Goal: Information Seeking & Learning: Compare options

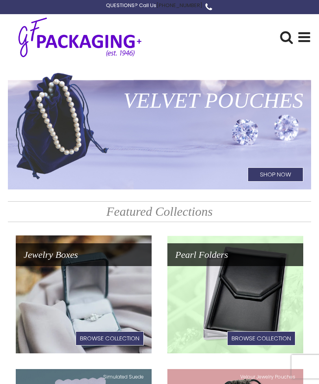
click at [304, 38] on use at bounding box center [304, 37] width 12 height 10
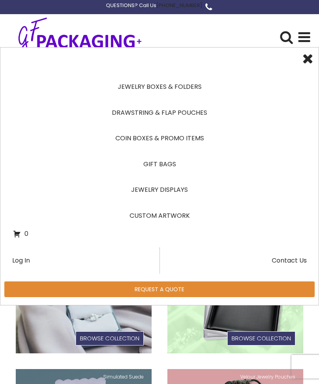
click at [192, 88] on link "Jewelry Boxes & Folders" at bounding box center [159, 87] width 293 height 26
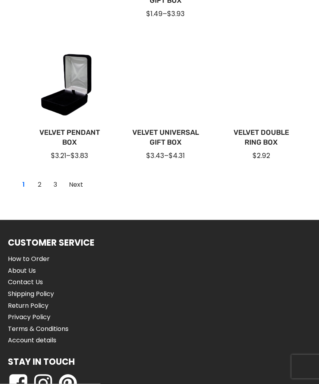
scroll to position [680, 0]
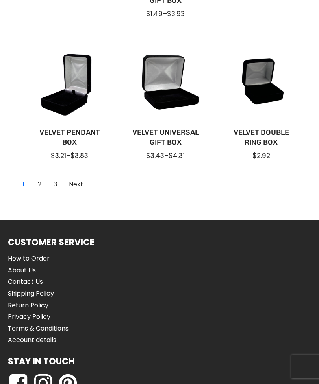
click at [41, 183] on link "2" at bounding box center [39, 184] width 13 height 13
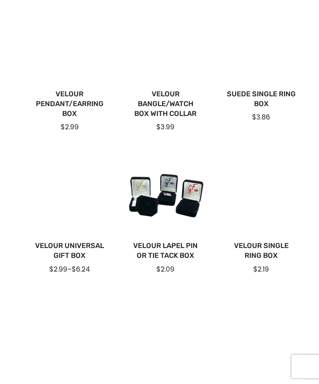
scroll to position [407, 0]
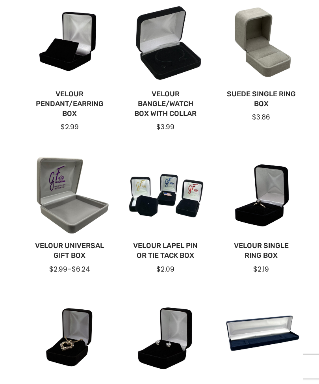
click at [265, 91] on link "Suede Single Ring Box" at bounding box center [261, 99] width 70 height 20
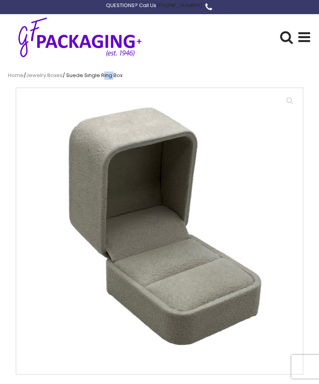
click at [297, 41] on icon at bounding box center [304, 37] width 14 height 14
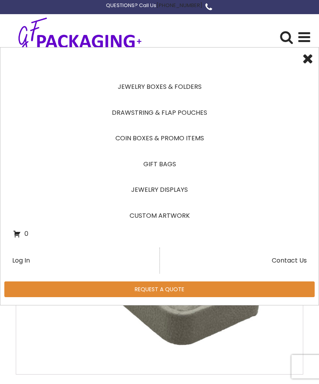
click at [182, 88] on link "Jewelry Boxes & Folders" at bounding box center [159, 87] width 293 height 26
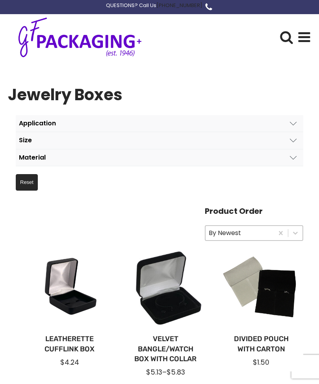
click at [92, 156] on button "Material" at bounding box center [159, 157] width 287 height 17
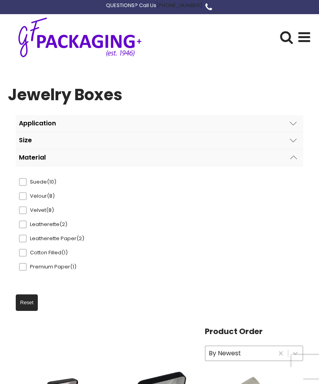
click at [28, 210] on span "Velvet (8)" at bounding box center [55, 210] width 57 height 8
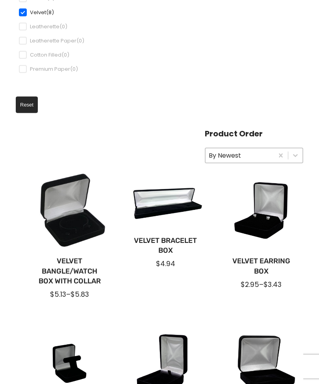
scroll to position [317, 0]
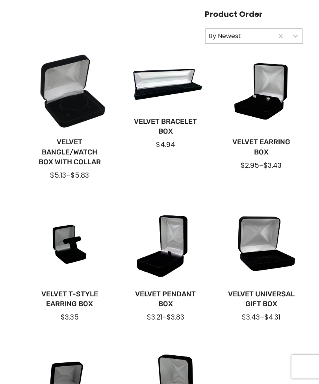
click at [80, 296] on link "Velvet T-Style Earring Box" at bounding box center [69, 299] width 70 height 20
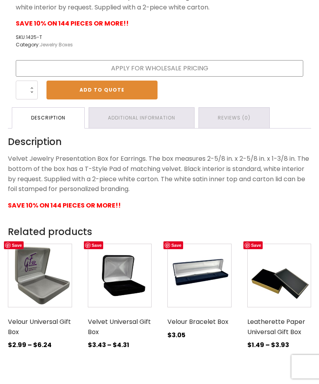
scroll to position [525, 0]
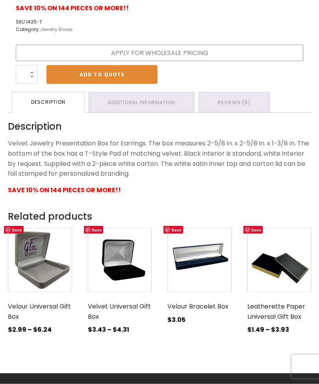
click at [127, 266] on img at bounding box center [120, 260] width 64 height 64
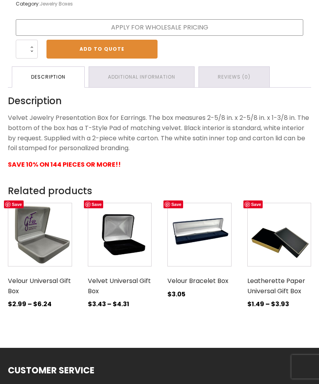
click at [205, 240] on img at bounding box center [199, 235] width 64 height 64
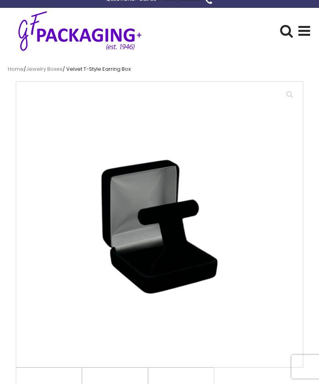
scroll to position [6, 0]
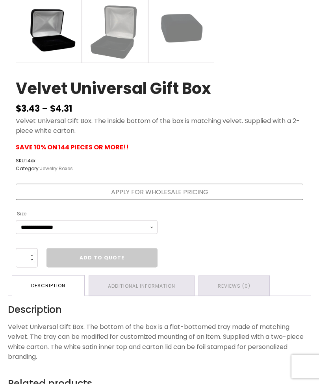
scroll to position [376, 0]
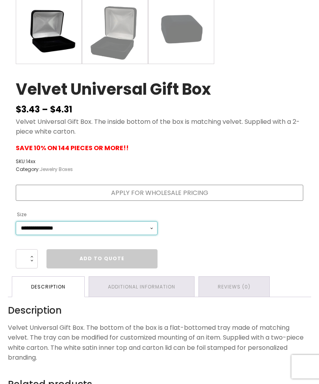
click at [147, 229] on select "**********" at bounding box center [87, 228] width 142 height 14
select select "**********"
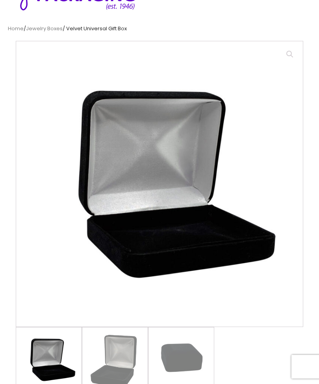
scroll to position [0, 0]
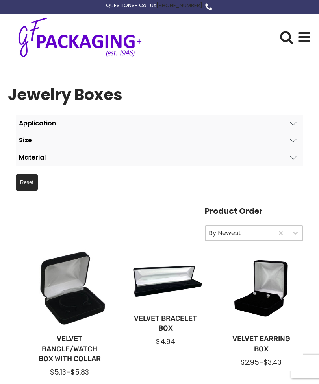
click at [265, 308] on div at bounding box center [260, 288] width 83 height 83
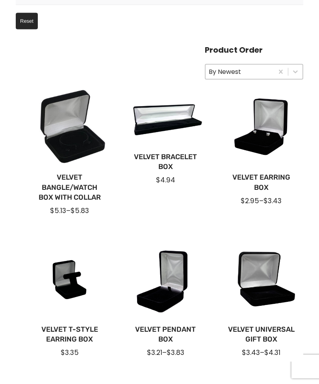
scroll to position [162, 0]
click at [162, 307] on div at bounding box center [164, 279] width 83 height 83
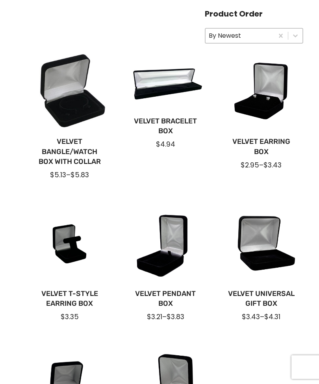
scroll to position [197, 0]
click at [269, 302] on link "Velvet Universal Gift Box" at bounding box center [261, 299] width 70 height 20
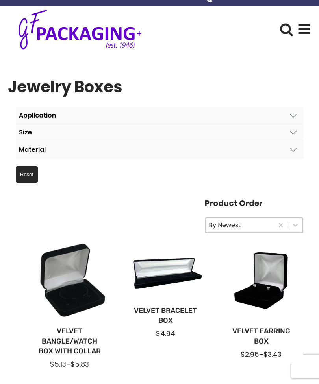
scroll to position [0, 0]
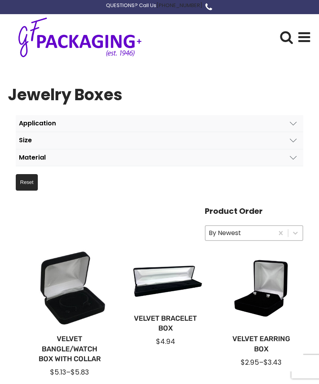
click at [305, 42] on icon at bounding box center [304, 37] width 14 height 14
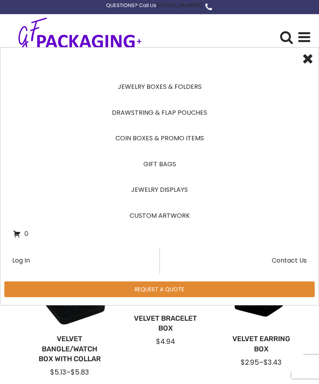
click at [189, 140] on link "Coin Boxes & Promo Items" at bounding box center [159, 138] width 293 height 26
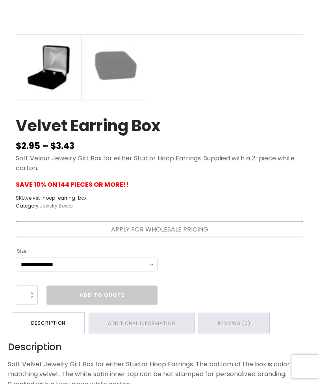
scroll to position [337, 0]
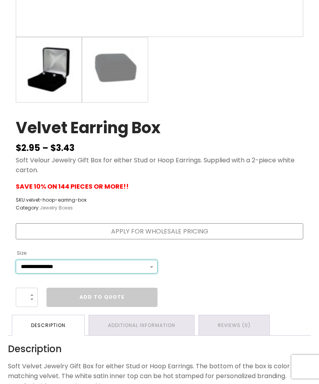
click at [156, 269] on select "**********" at bounding box center [87, 267] width 142 height 14
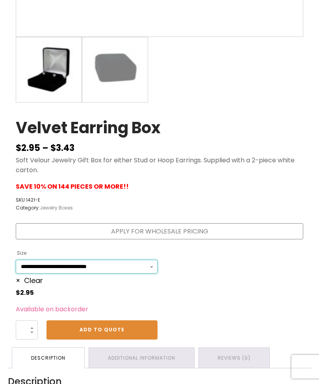
scroll to position [337, 0]
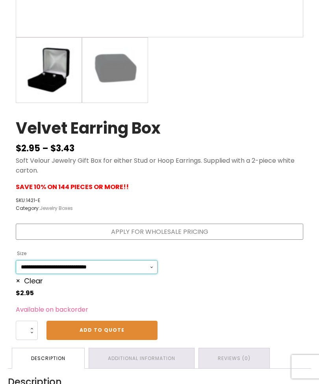
click at [145, 267] on select "**********" at bounding box center [87, 267] width 142 height 14
select select "**********"
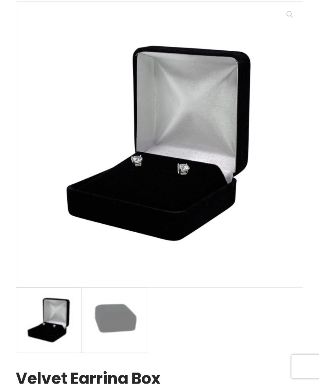
scroll to position [0, 0]
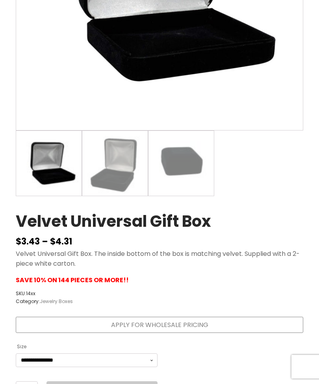
scroll to position [267, 0]
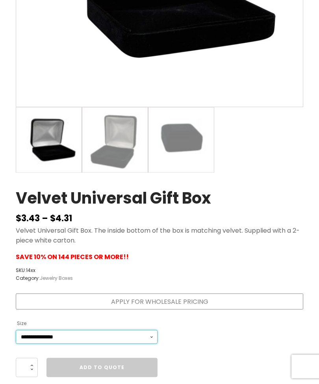
click at [69, 335] on select "**********" at bounding box center [87, 337] width 142 height 14
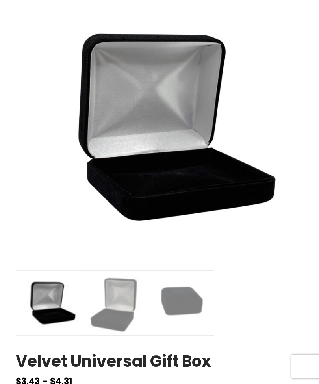
scroll to position [0, 0]
